Goal: Find specific page/section: Find specific page/section

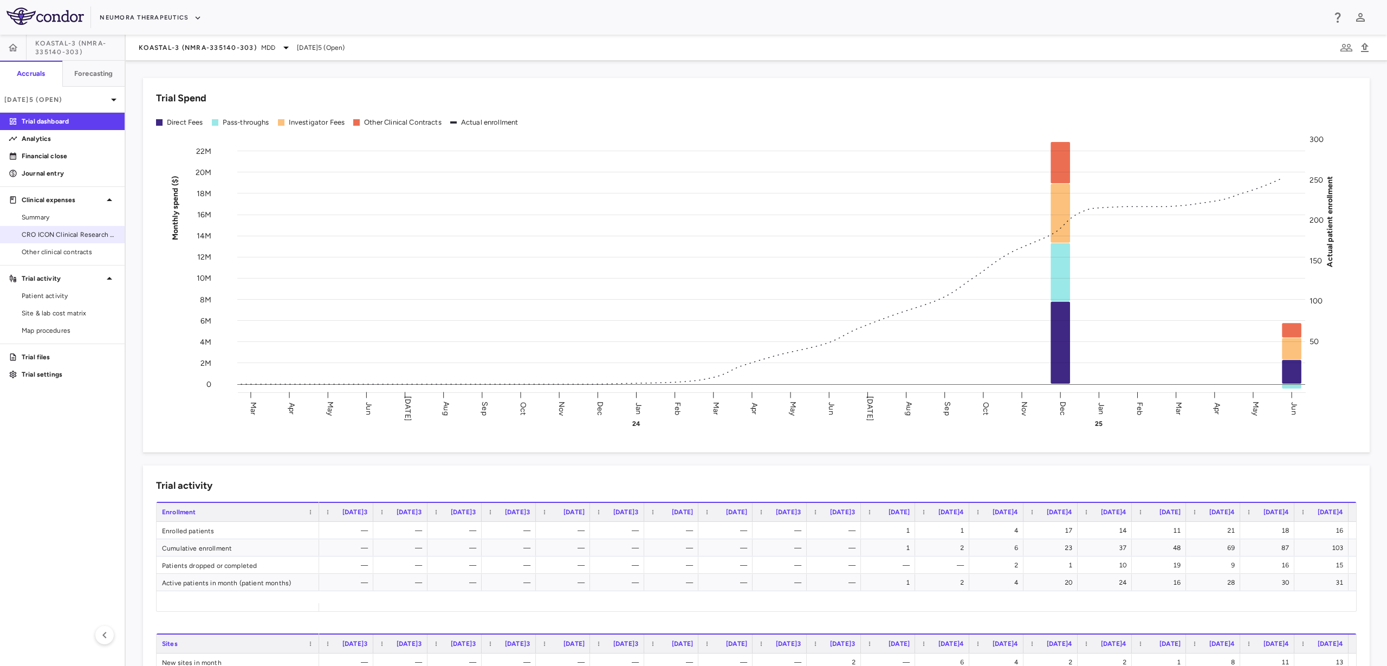
click at [77, 230] on span "CRO ICON Clinical Research Limited" at bounding box center [69, 235] width 94 height 10
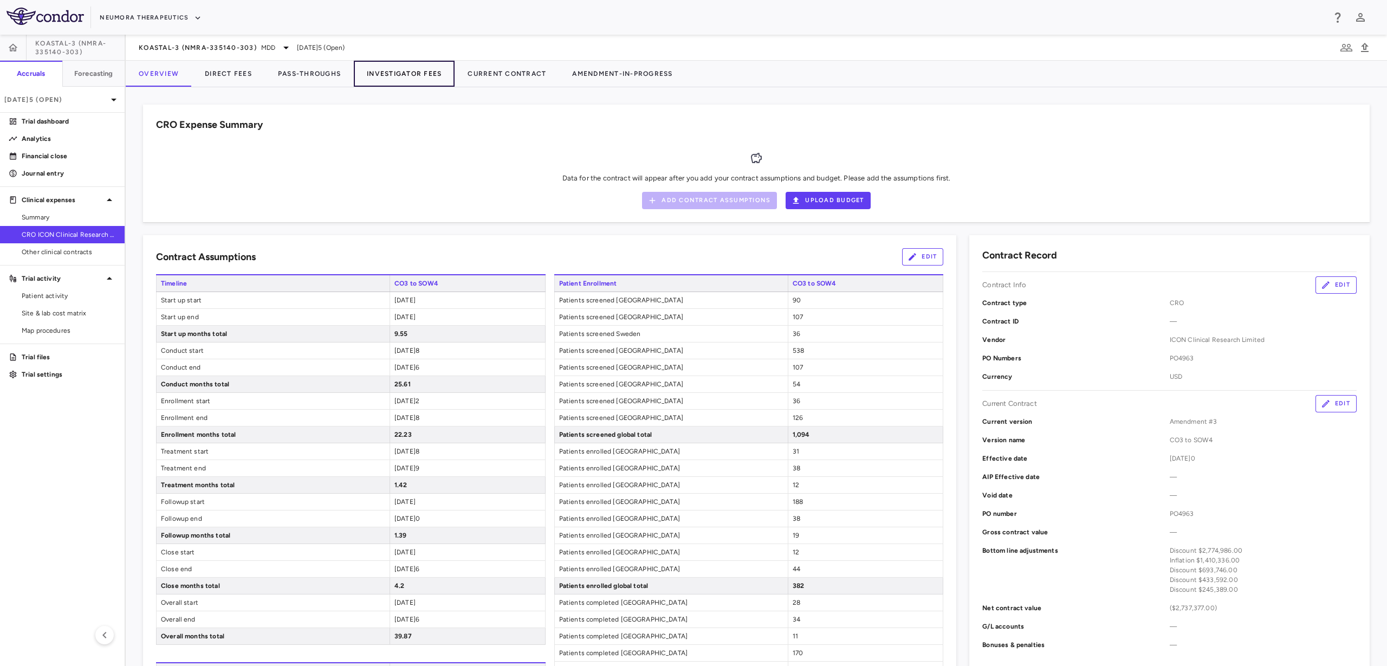
click at [443, 69] on button "Investigator Fees" at bounding box center [404, 74] width 101 height 26
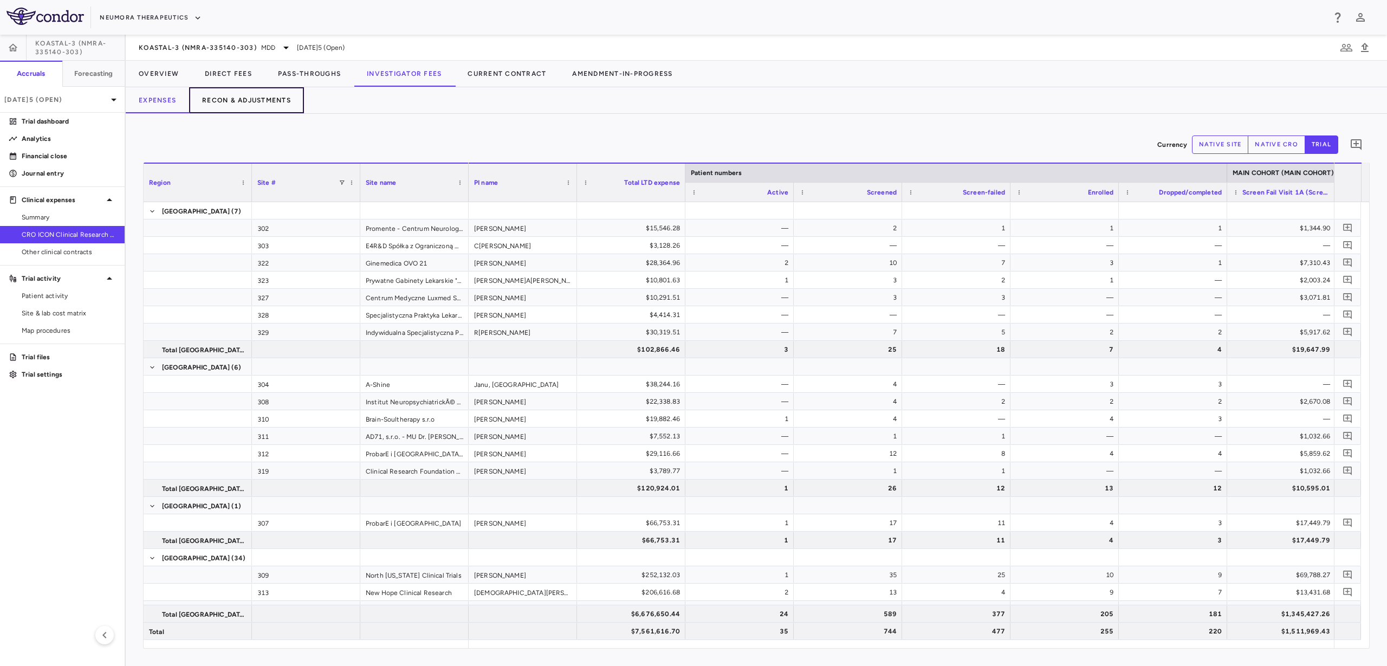
click at [264, 100] on button "Recon & Adjustments" at bounding box center [246, 100] width 115 height 26
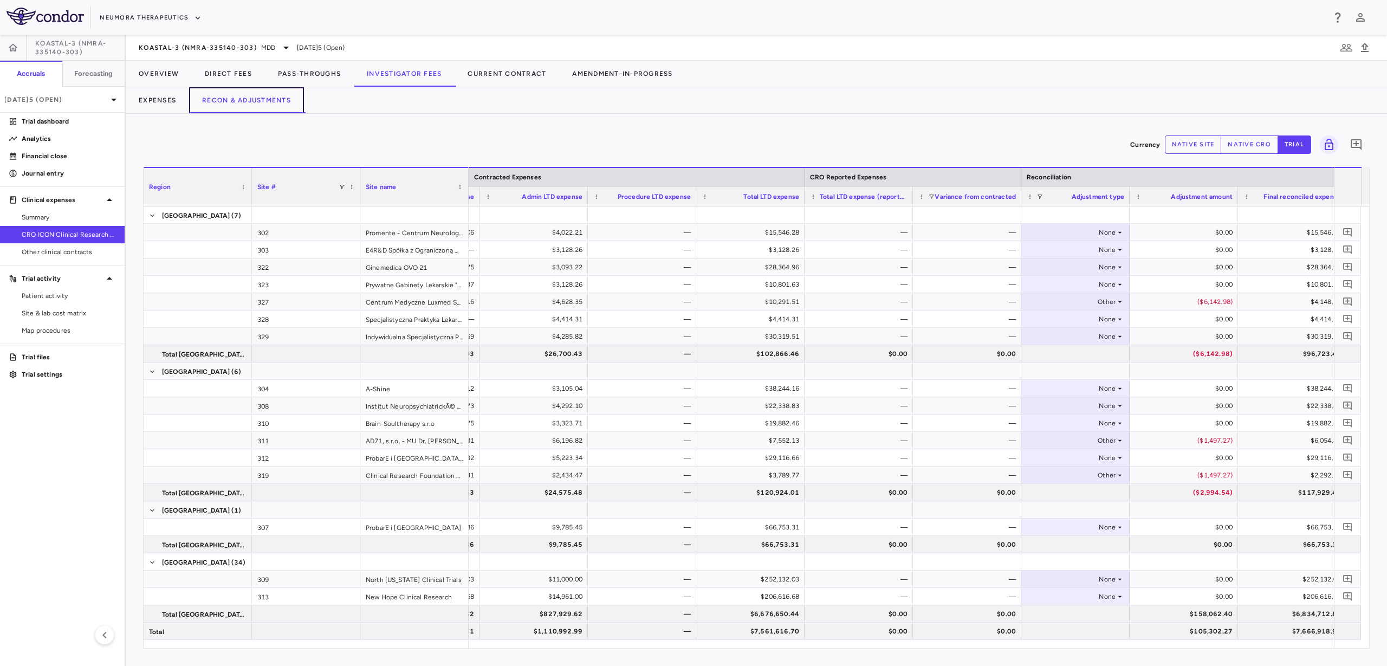
scroll to position [0, 327]
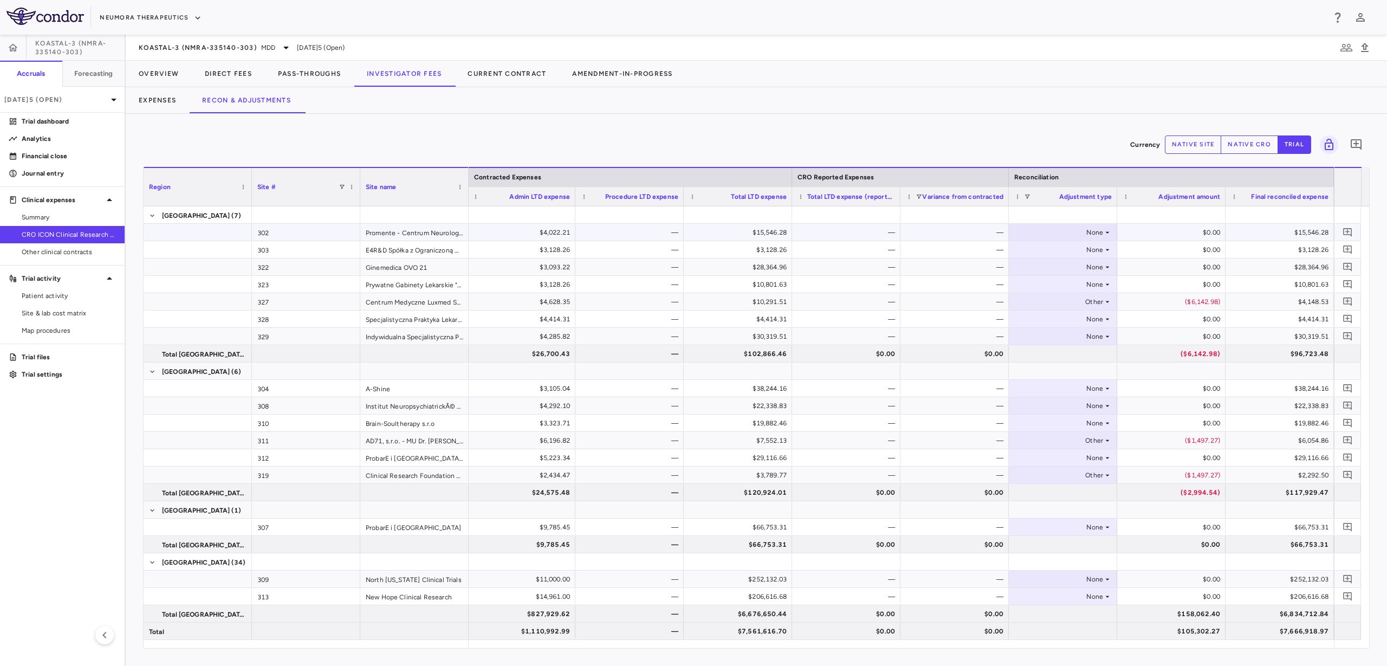
click at [845, 229] on div "—" at bounding box center [848, 232] width 93 height 17
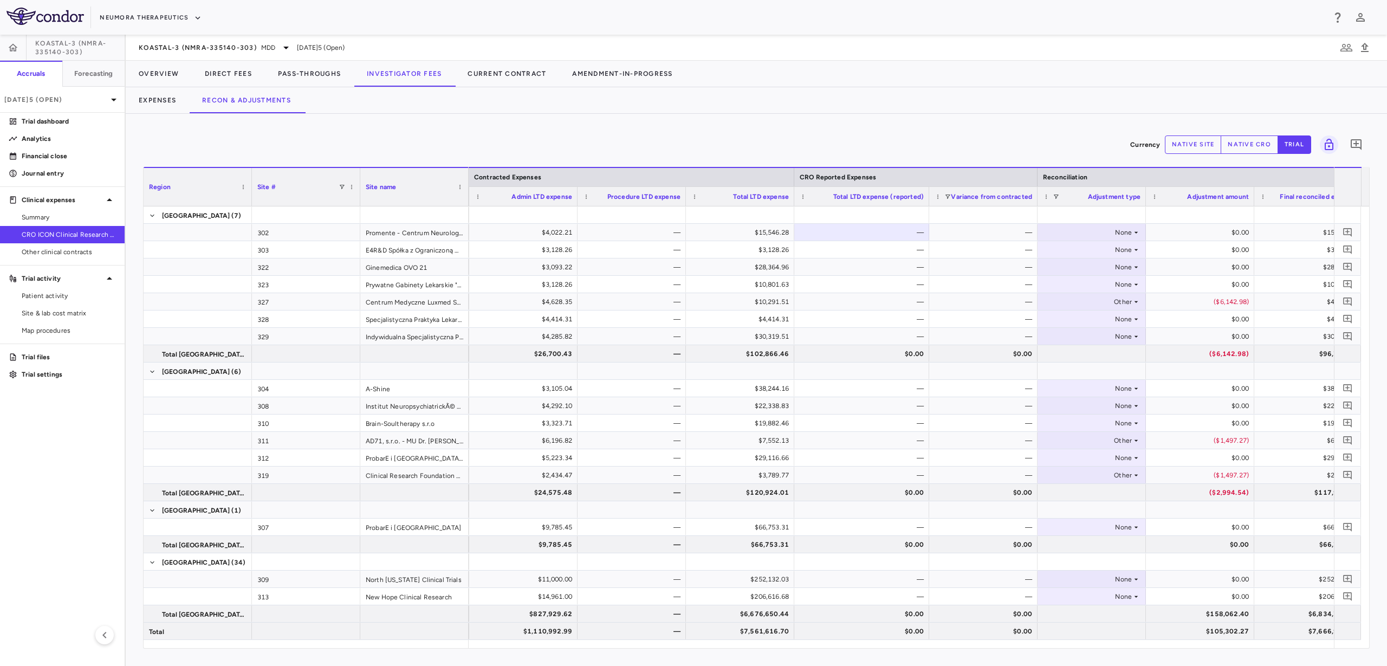
drag, startPoint x: 900, startPoint y: 191, endPoint x: 927, endPoint y: 216, distance: 36.8
click at [927, 216] on div "Region Site # Site name Contracted Expenses CRO Reported Expenses" at bounding box center [757, 407] width 1226 height 481
click at [1250, 159] on div "Currency native site native cro trial 0 Press ENTER to sort. Press ALT DOWN to …" at bounding box center [756, 390] width 1227 height 518
click at [1247, 141] on button "native cro" at bounding box center [1249, 144] width 57 height 18
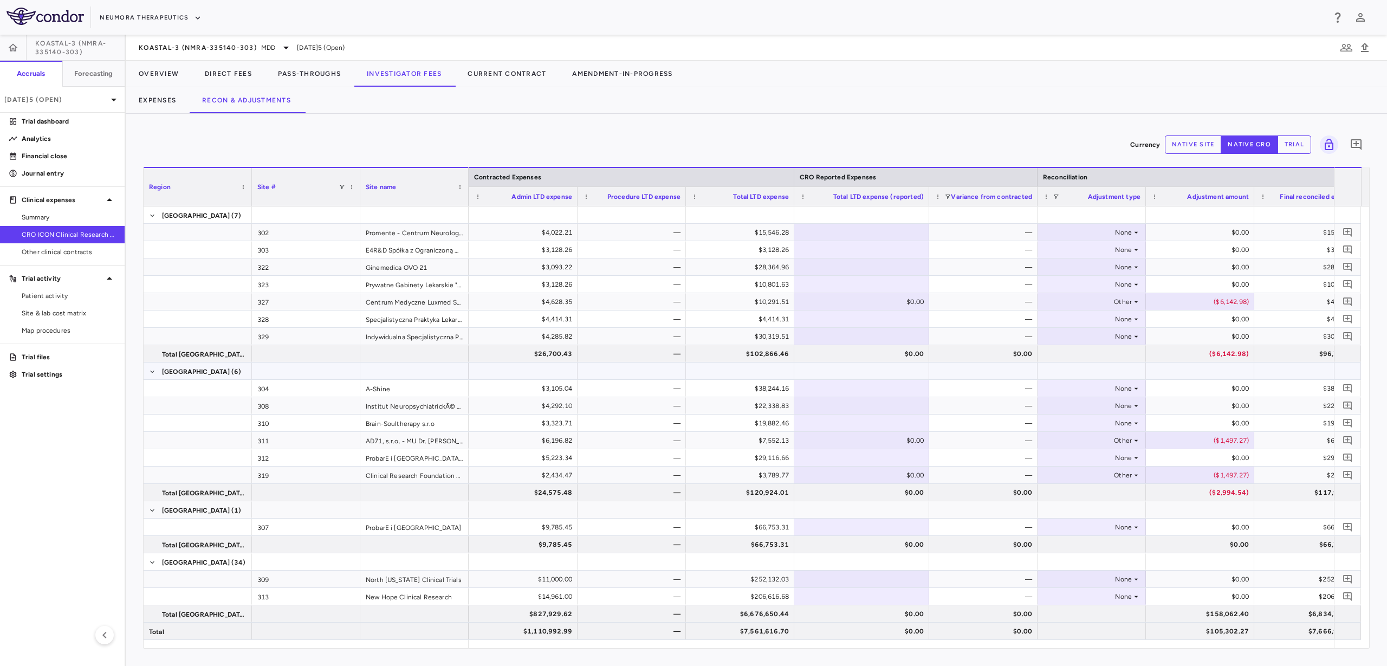
type button "native"
